Goal: Task Accomplishment & Management: Complete application form

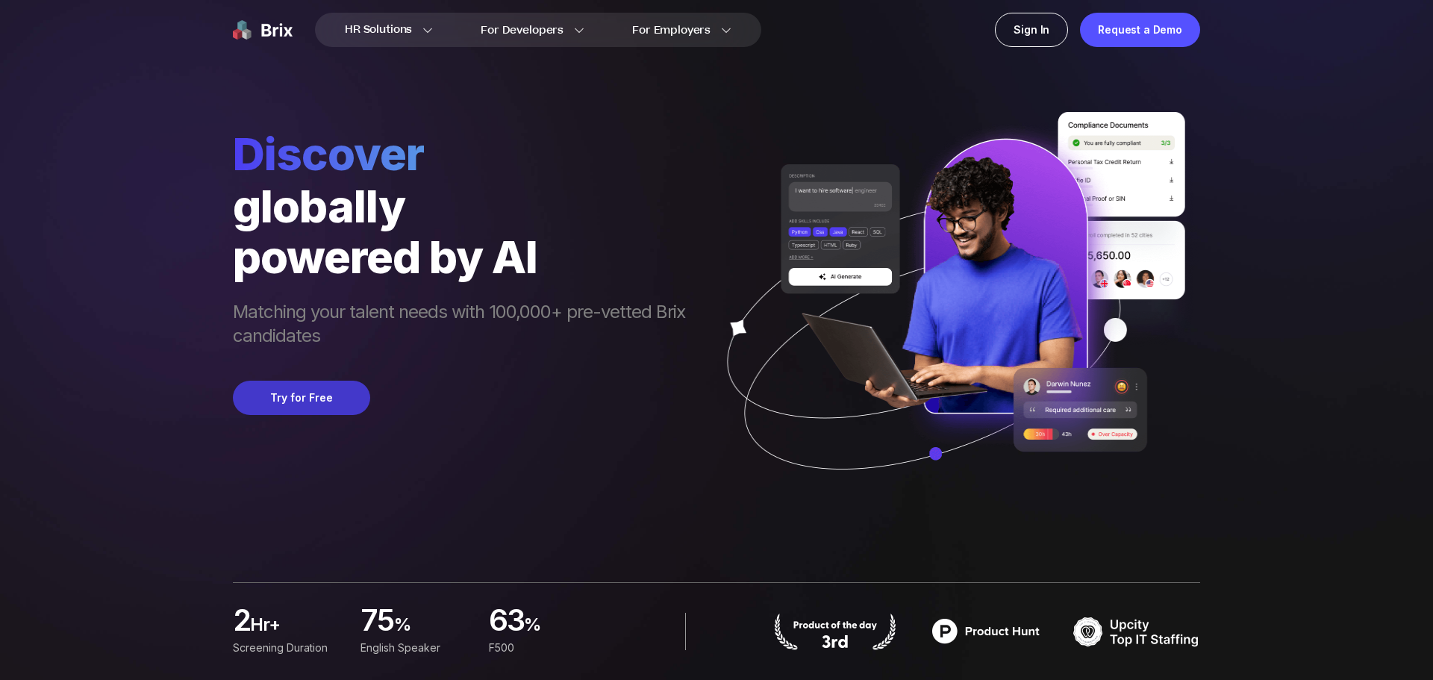
click at [316, 398] on button "Try for Free" at bounding box center [301, 398] width 137 height 34
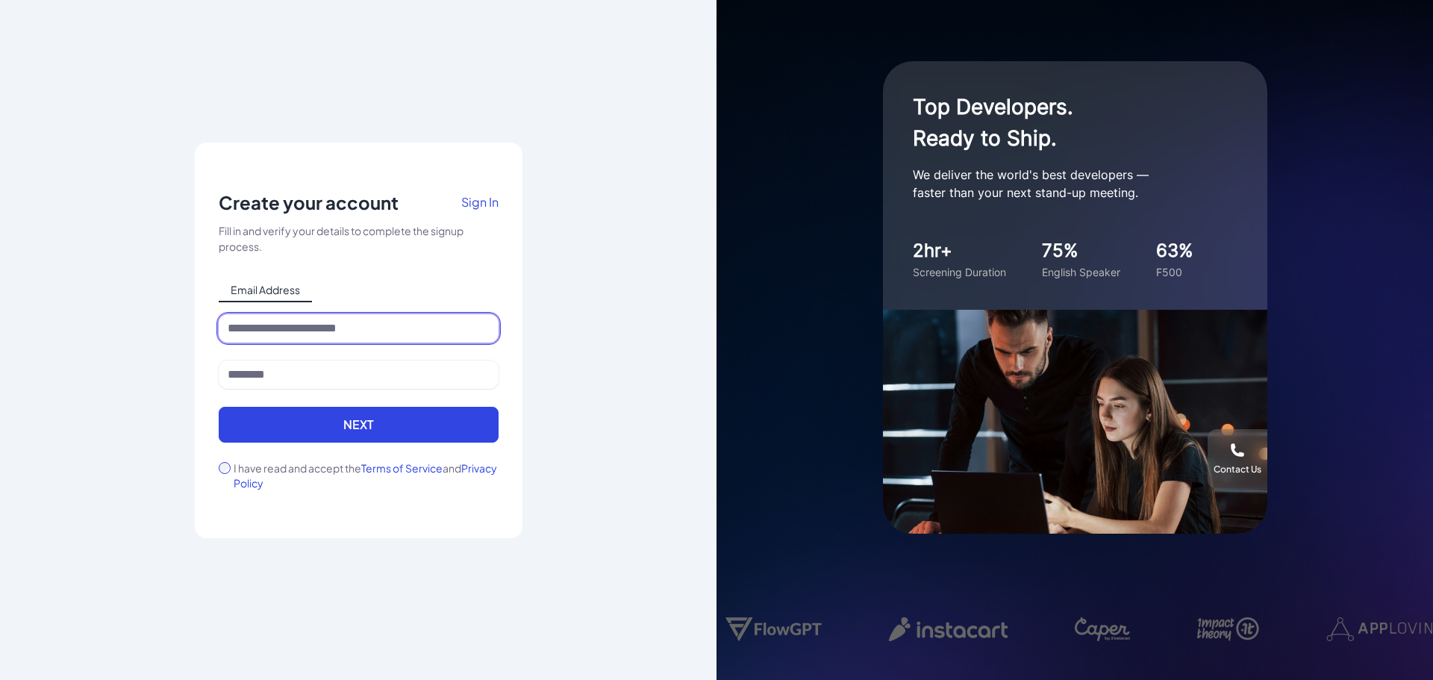
click at [252, 331] on input at bounding box center [359, 328] width 280 height 28
type input "**********"
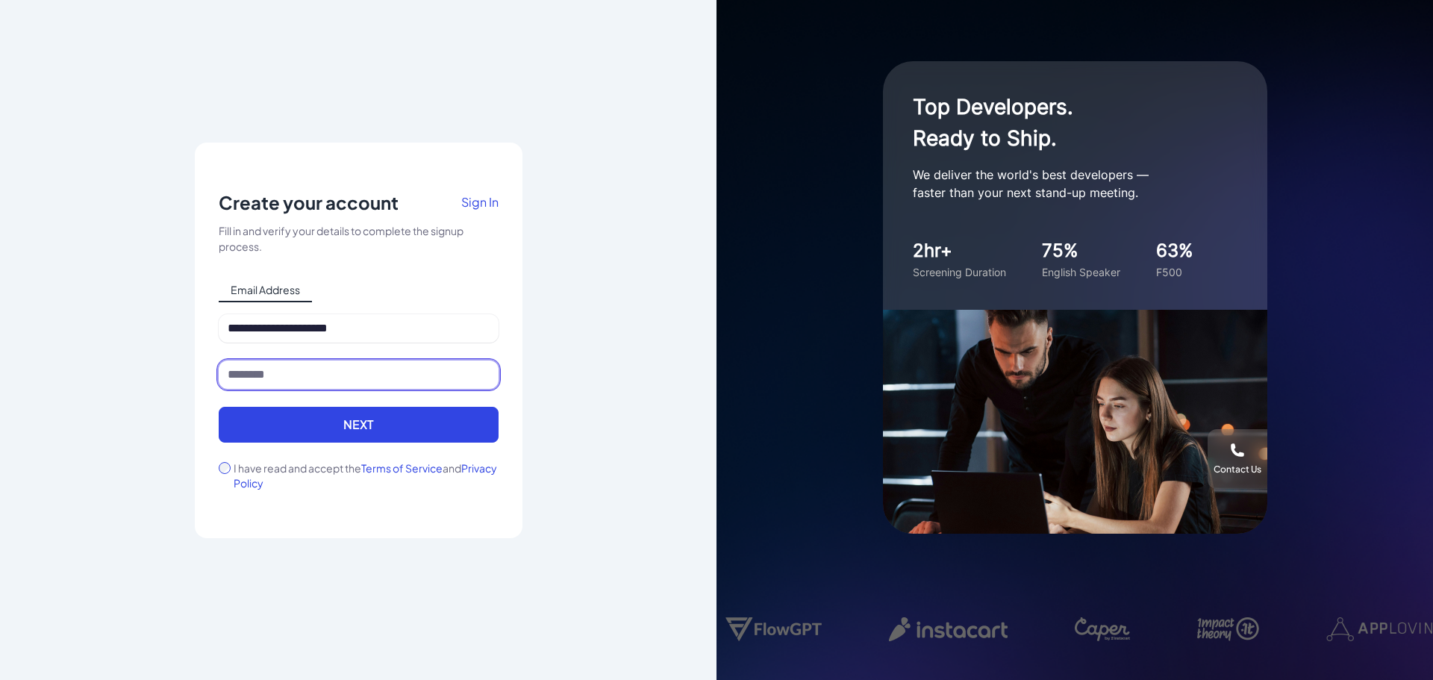
click at [245, 376] on input at bounding box center [359, 374] width 280 height 28
